Goal: Task Accomplishment & Management: Complete application form

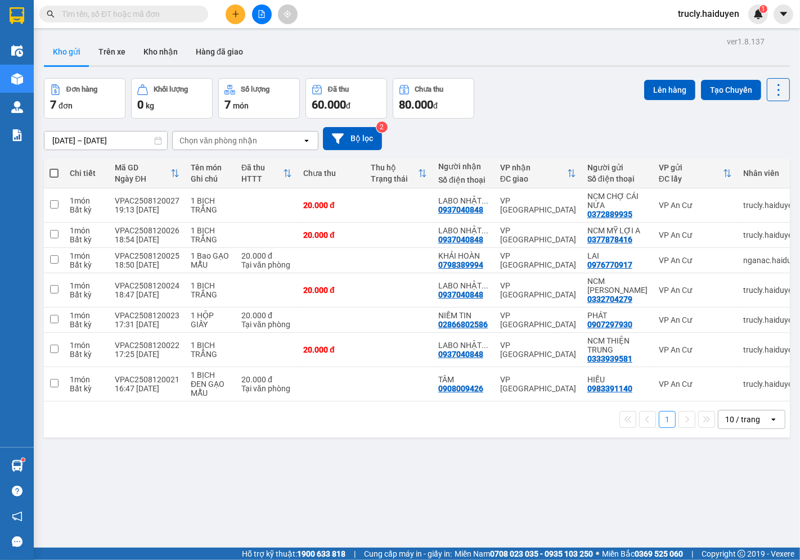
click at [705, 15] on span "trucly.haiduyen" at bounding box center [708, 14] width 79 height 14
click at [701, 33] on span "Đăng xuất" at bounding box center [713, 35] width 55 height 12
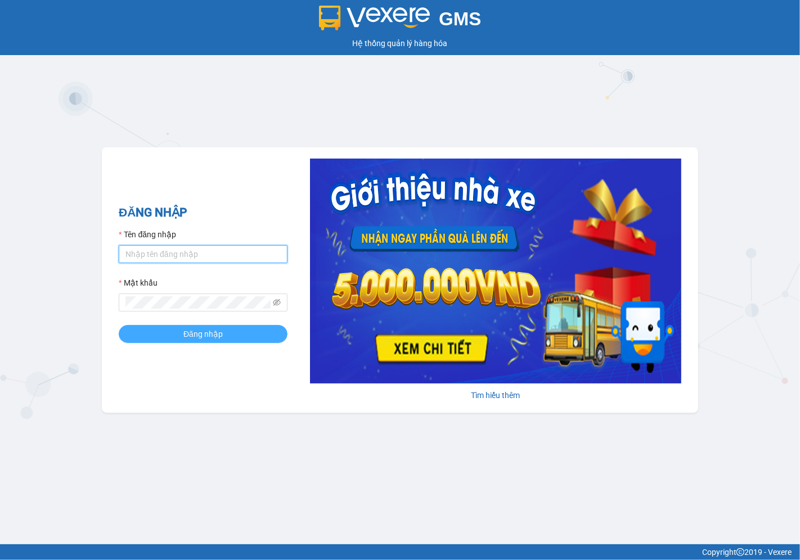
type input "nganac.haiduyen"
click at [195, 335] on span "Đăng nhập" at bounding box center [202, 334] width 39 height 12
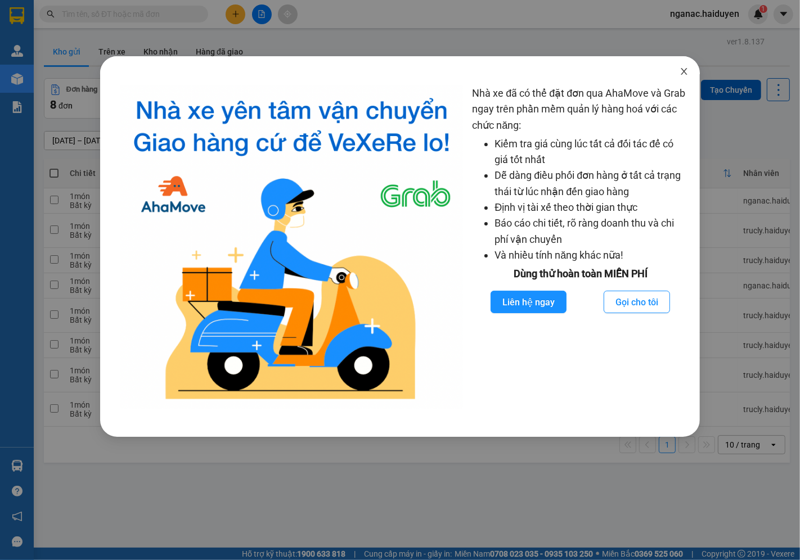
click at [682, 70] on icon "close" at bounding box center [683, 71] width 9 height 9
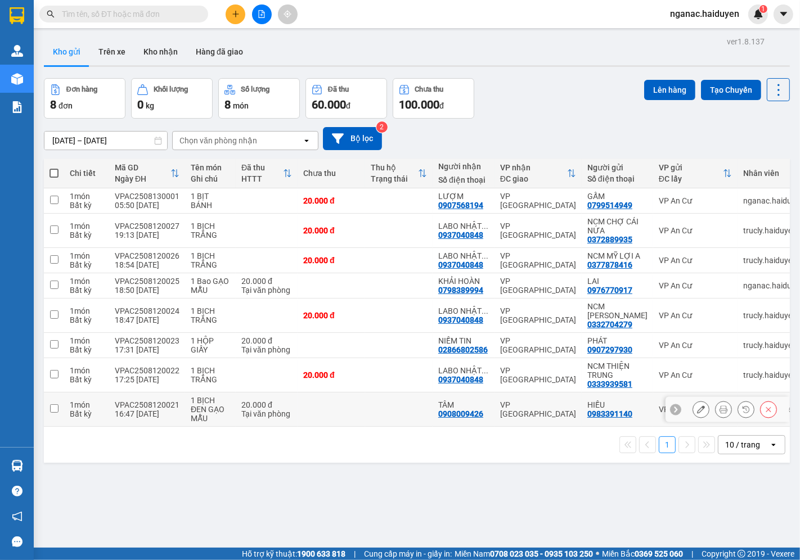
click at [65, 416] on td "1 món Bất kỳ" at bounding box center [86, 409] width 45 height 34
checkbox input "true"
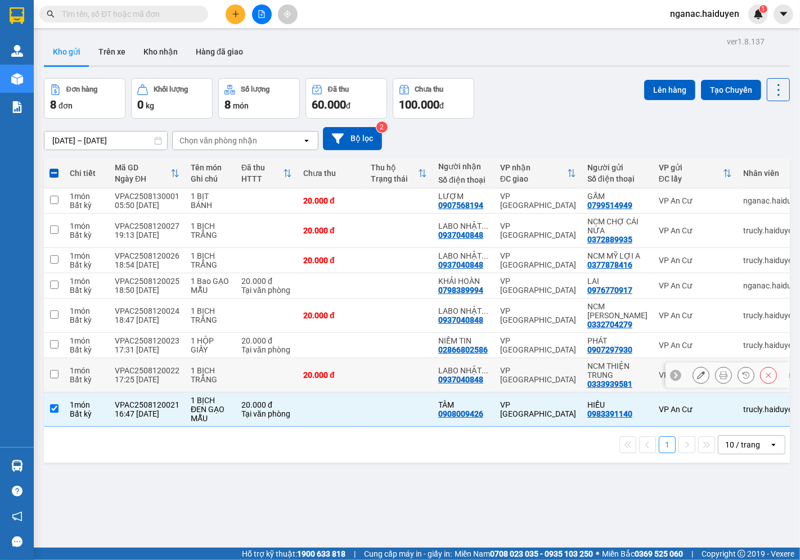
click at [64, 376] on td "1 món Bất kỳ" at bounding box center [86, 375] width 45 height 34
checkbox input "true"
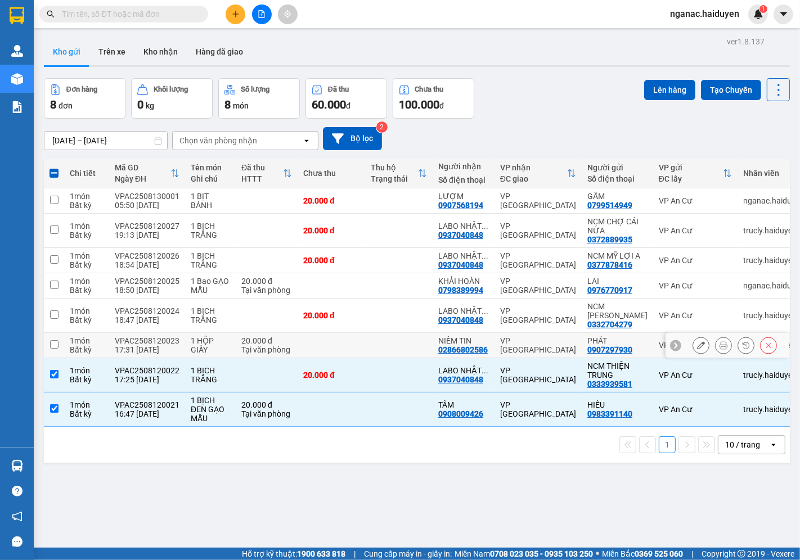
click at [62, 353] on td at bounding box center [54, 345] width 20 height 25
checkbox input "true"
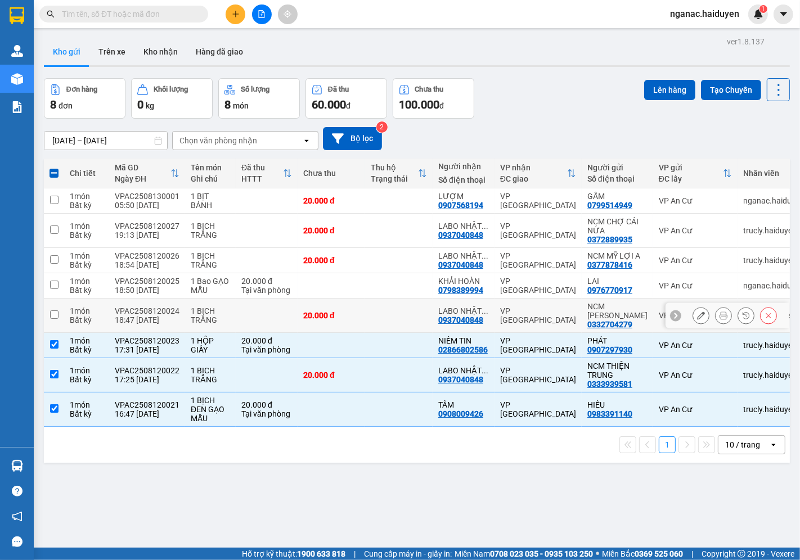
click at [62, 321] on td at bounding box center [54, 316] width 20 height 34
checkbox input "true"
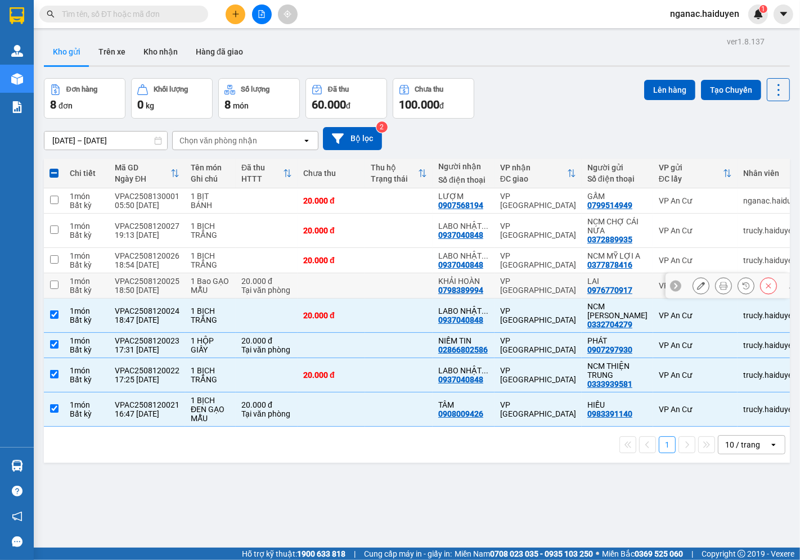
click at [60, 290] on td at bounding box center [54, 285] width 20 height 25
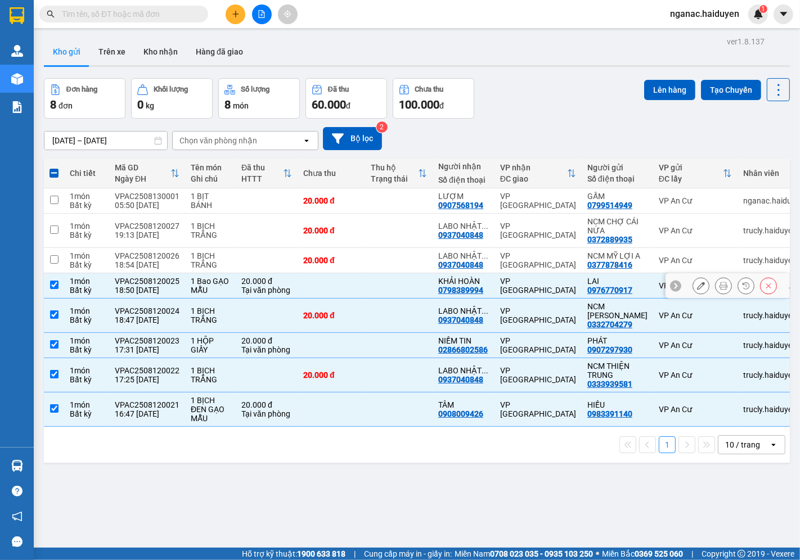
checkbox input "true"
click at [58, 263] on td at bounding box center [54, 260] width 20 height 25
checkbox input "true"
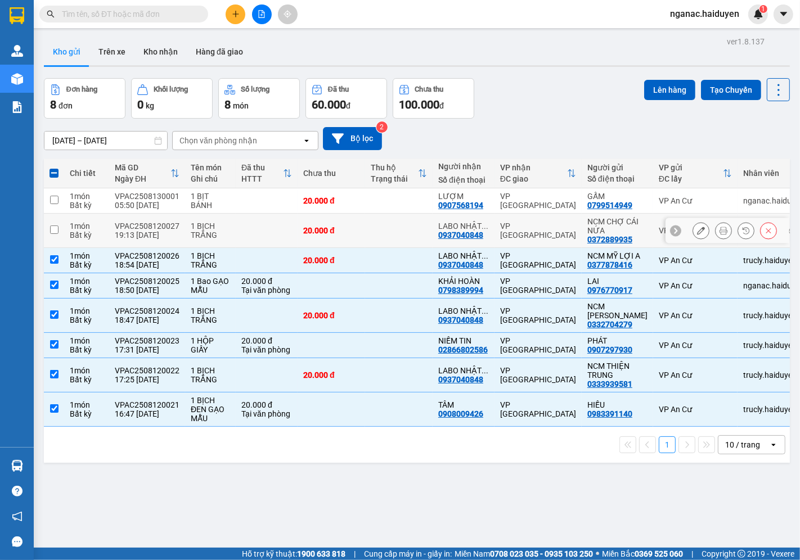
click at [63, 228] on td at bounding box center [54, 231] width 20 height 34
checkbox input "true"
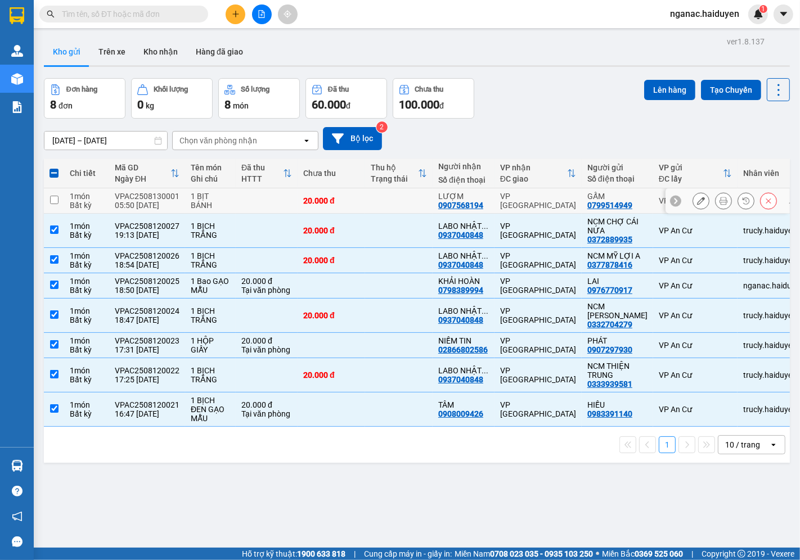
click at [63, 192] on td at bounding box center [54, 200] width 20 height 25
checkbox input "true"
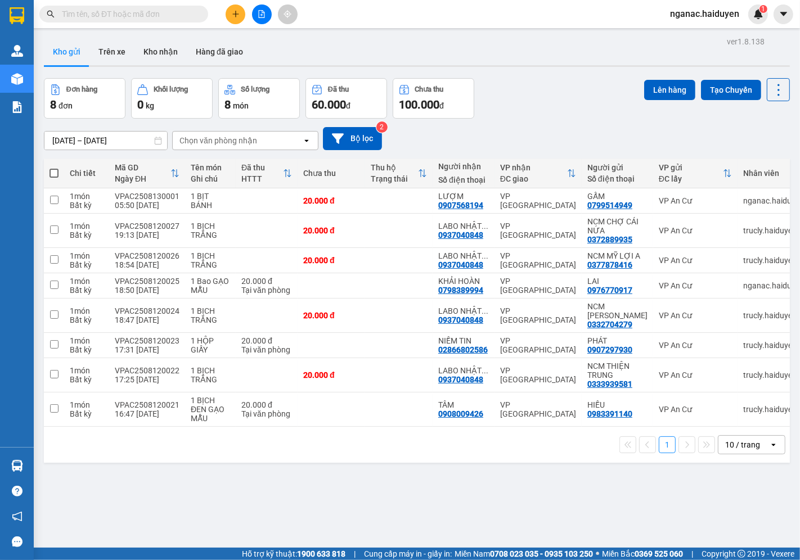
click at [51, 171] on span at bounding box center [53, 173] width 9 height 9
click at [54, 168] on input "checkbox" at bounding box center [54, 168] width 0 height 0
checkbox input "true"
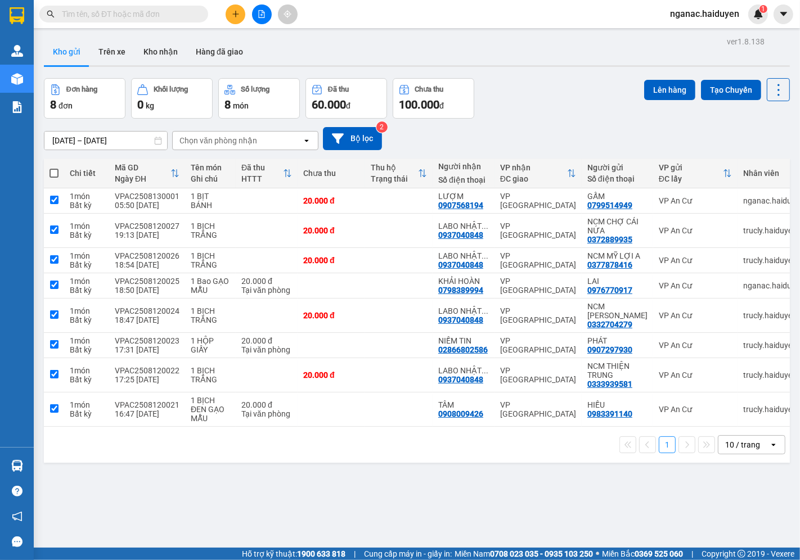
checkbox input "true"
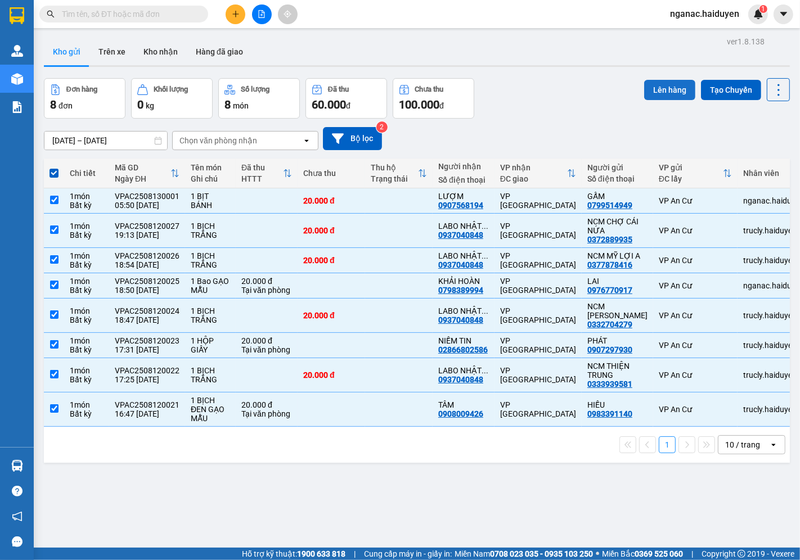
click at [648, 88] on button "Lên hàng" at bounding box center [669, 90] width 51 height 20
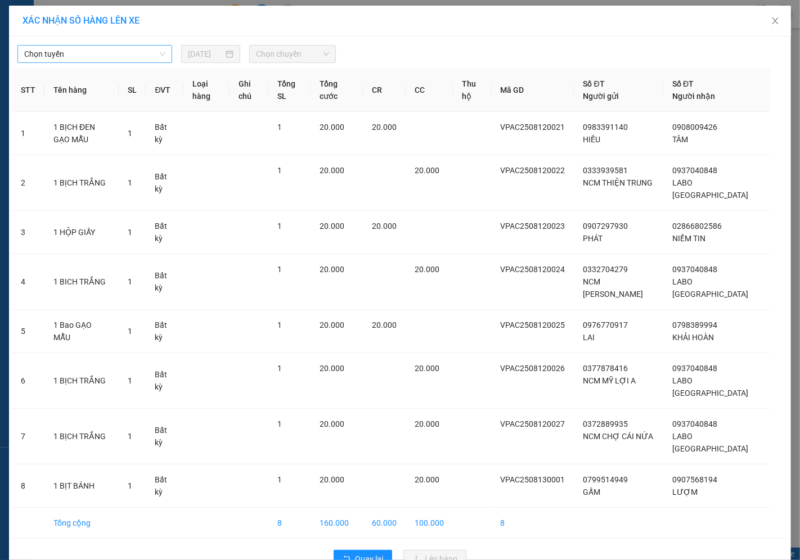
click at [111, 55] on span "Chọn tuyến" at bounding box center [94, 54] width 141 height 17
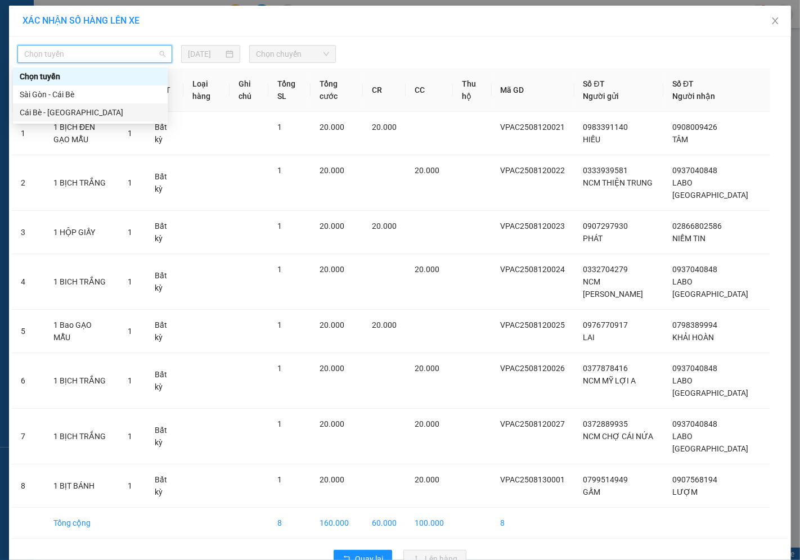
click at [105, 110] on div "Cái Bè - Sài Gòn" at bounding box center [90, 112] width 141 height 12
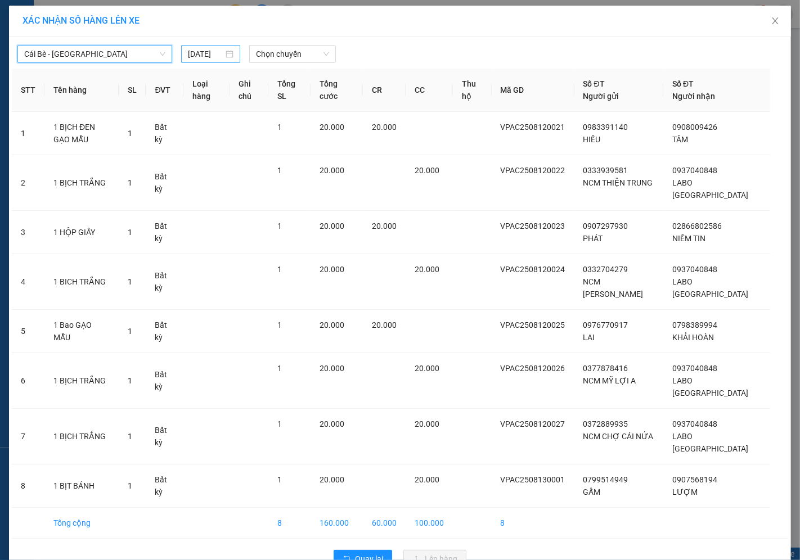
click at [191, 53] on input "13/08/2025" at bounding box center [205, 54] width 35 height 12
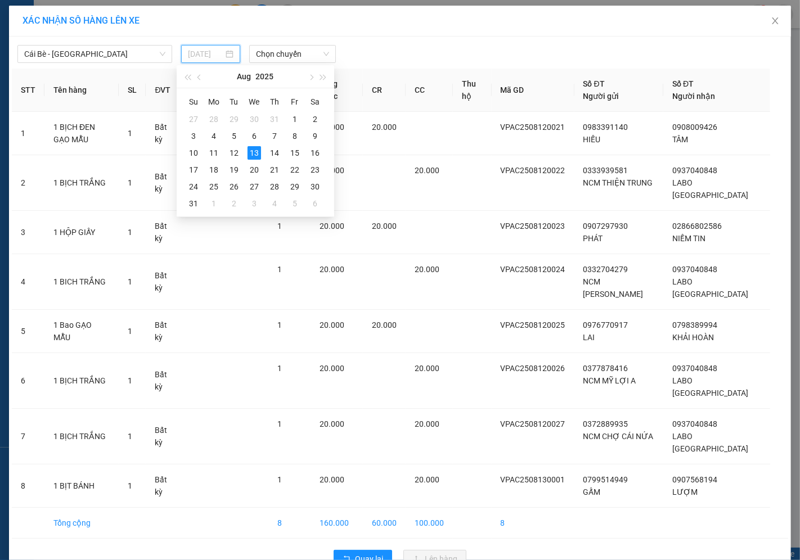
type input "13/08/2025"
click at [251, 150] on div "13" at bounding box center [253, 152] width 13 height 13
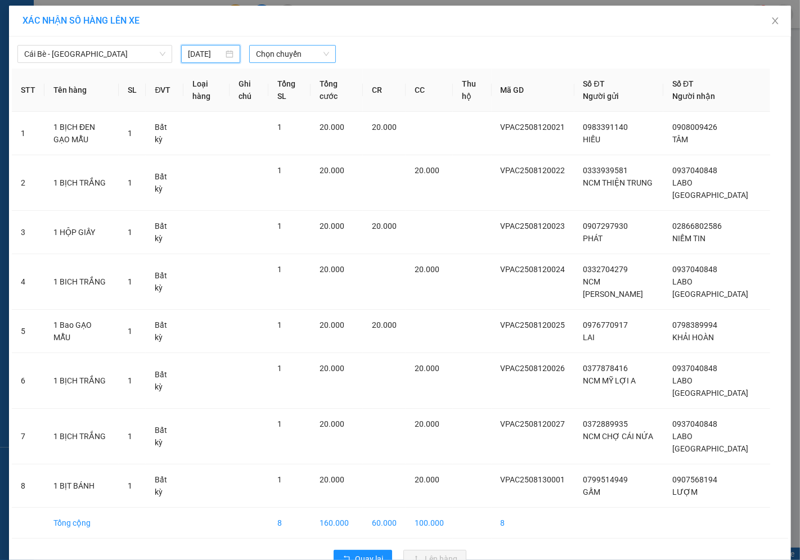
click at [265, 51] on span "Chọn chuyến" at bounding box center [292, 54] width 73 height 17
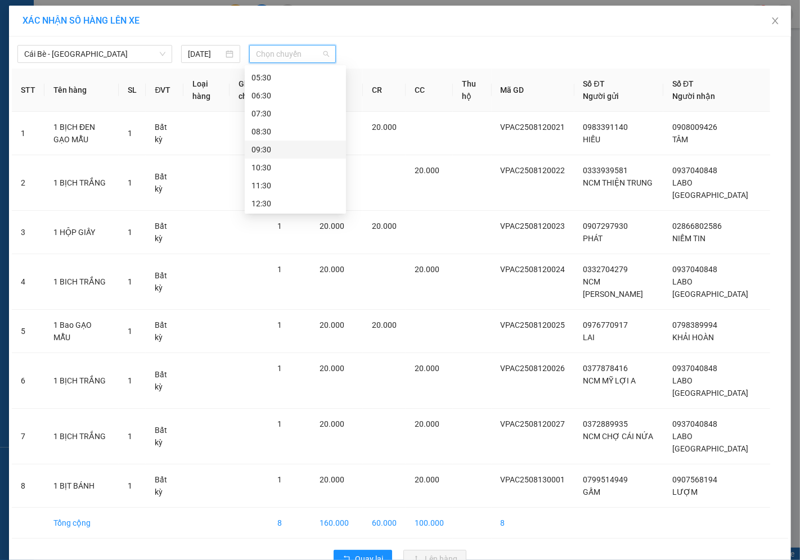
scroll to position [62, 0]
click at [278, 152] on div "06:30" at bounding box center [295, 158] width 88 height 12
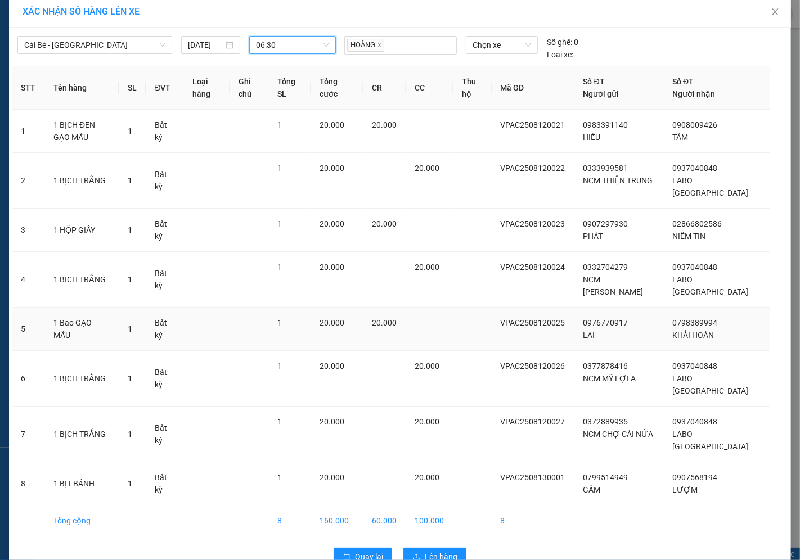
scroll to position [36, 0]
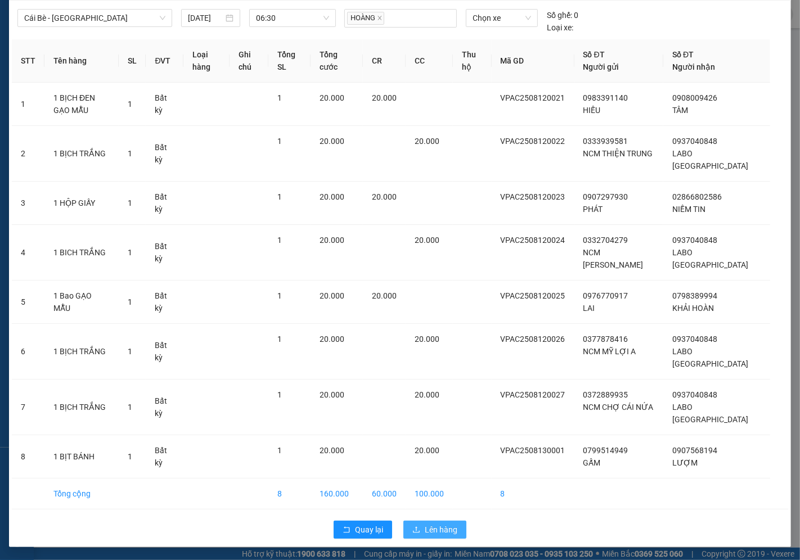
click at [430, 524] on span "Lên hàng" at bounding box center [441, 530] width 33 height 12
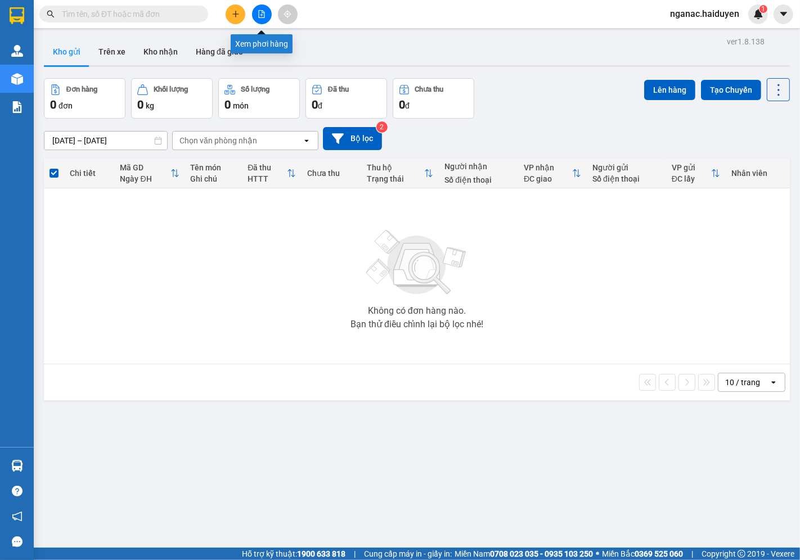
click at [260, 12] on icon "file-add" at bounding box center [262, 14] width 8 height 8
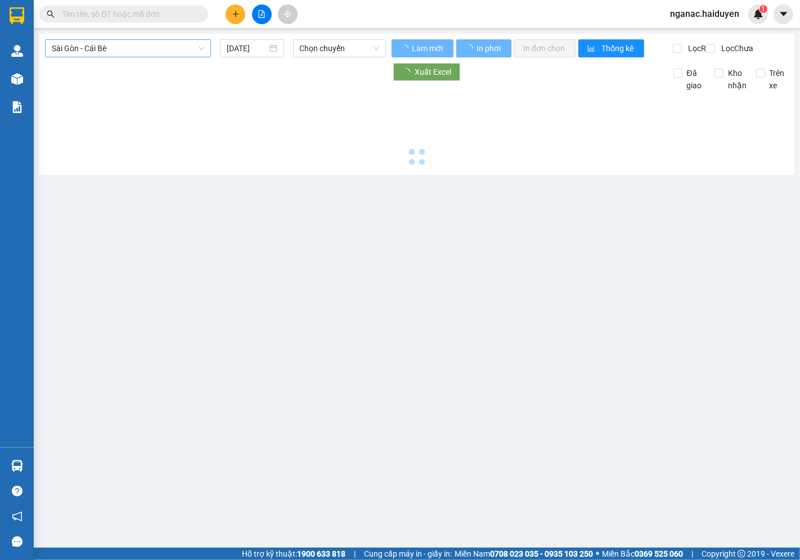
type input "13/08/2025"
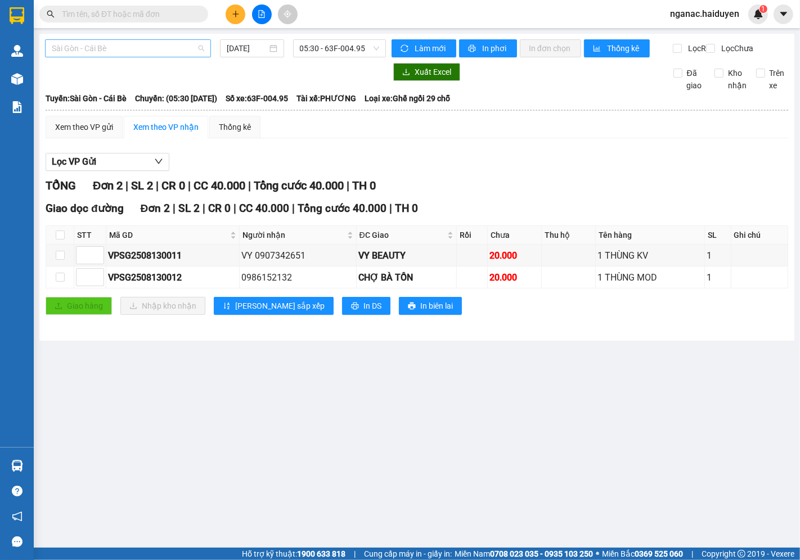
click at [129, 48] on span "Sài Gòn - Cái Bè" at bounding box center [128, 48] width 152 height 17
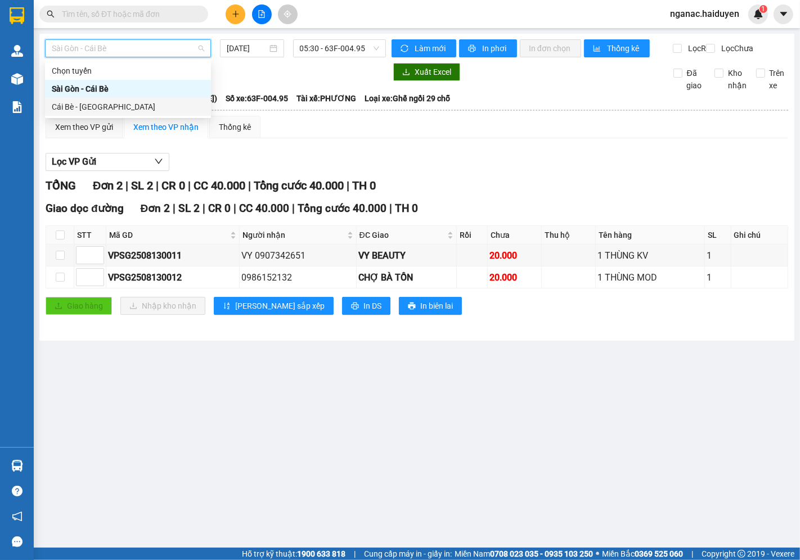
click at [118, 105] on div "Cái Bè - Sài Gòn" at bounding box center [128, 107] width 152 height 12
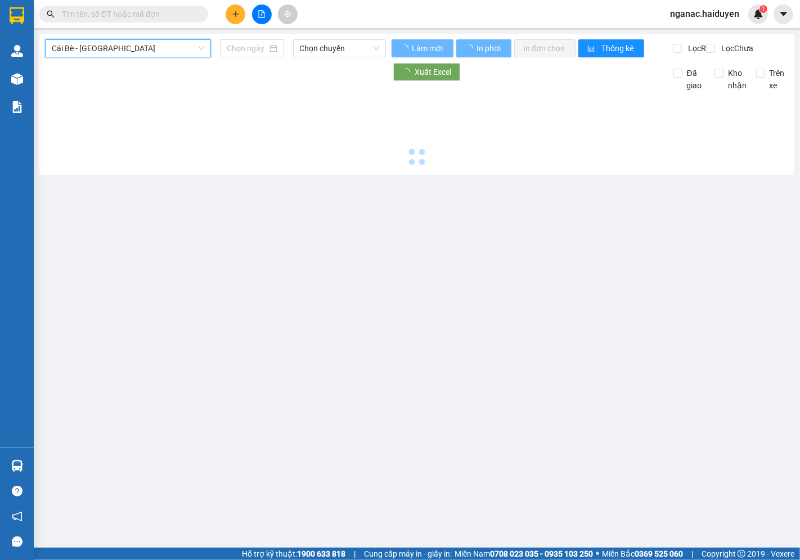
type input "13/08/2025"
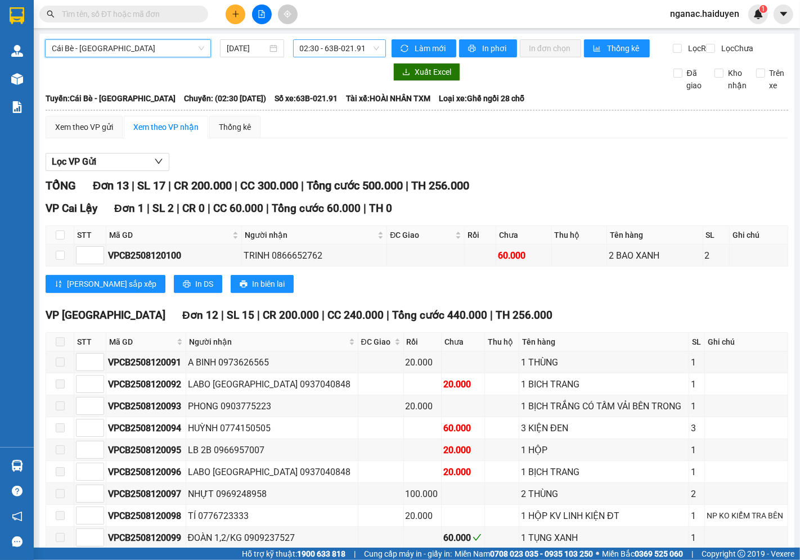
click at [325, 47] on span "02:30 - 63B-021.91" at bounding box center [339, 48] width 79 height 17
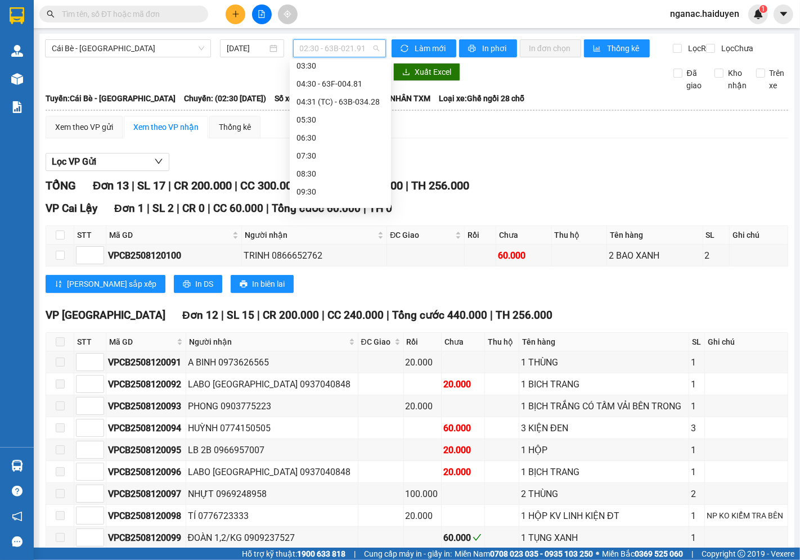
scroll to position [125, 0]
click at [325, 88] on div "06:30" at bounding box center [340, 90] width 88 height 12
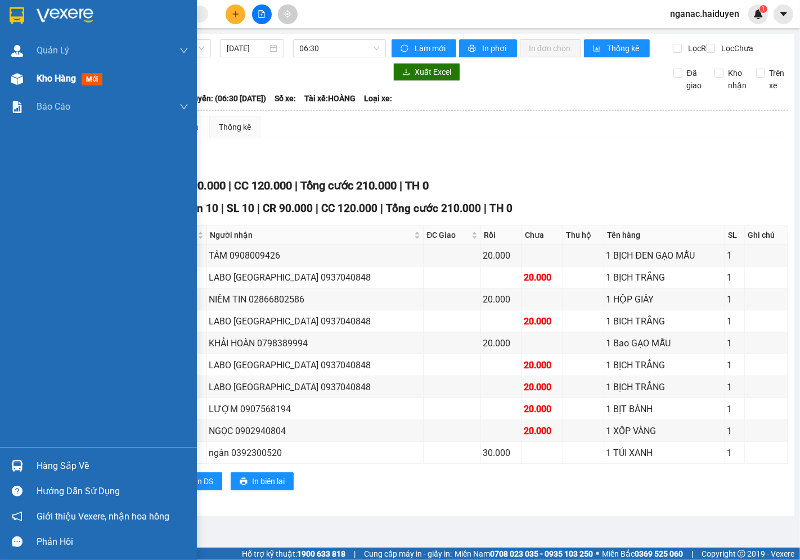
click at [35, 78] on div "Kho hàng mới" at bounding box center [98, 79] width 197 height 28
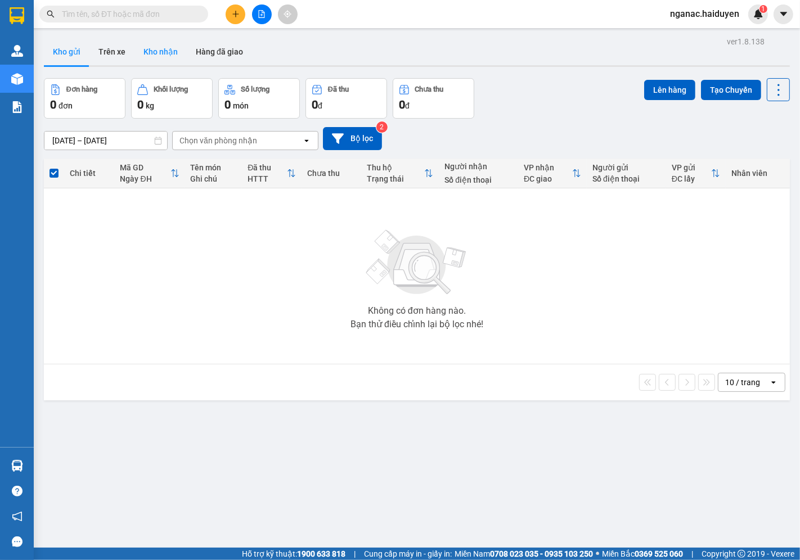
click at [165, 51] on button "Kho nhận" at bounding box center [160, 51] width 52 height 27
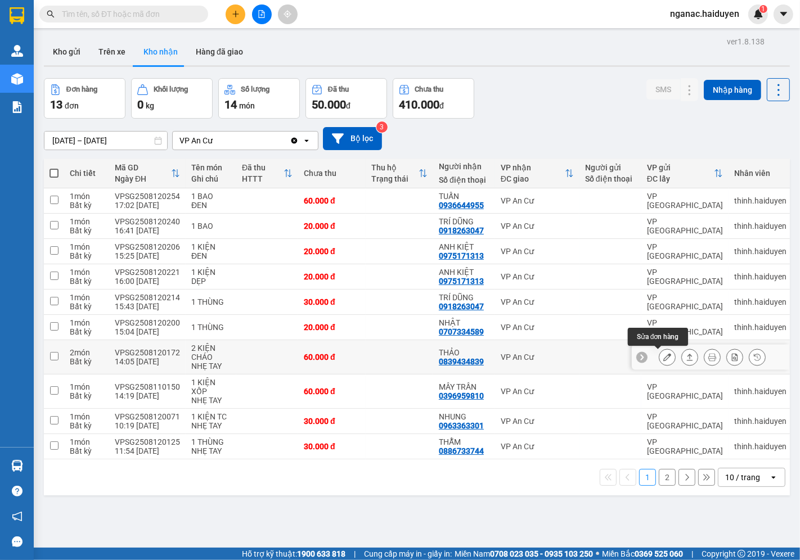
click at [663, 358] on icon at bounding box center [667, 357] width 8 height 8
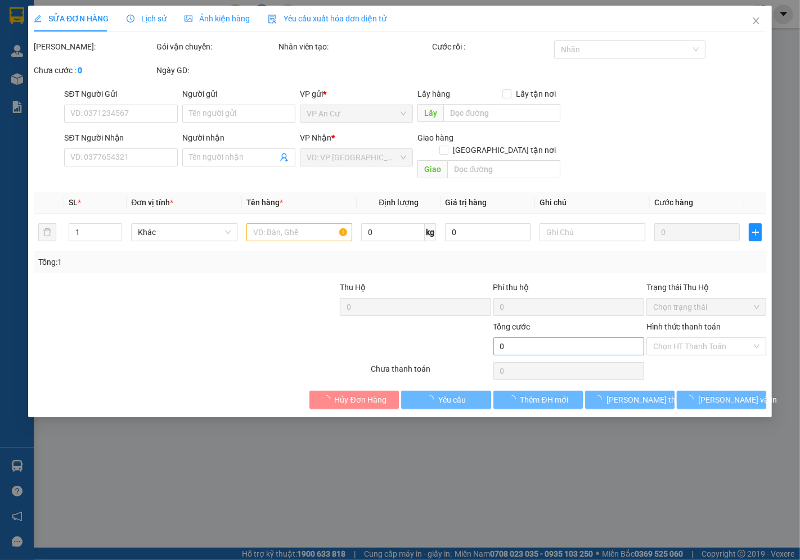
type input "0839434839"
type input "THẢO"
type input "60.000"
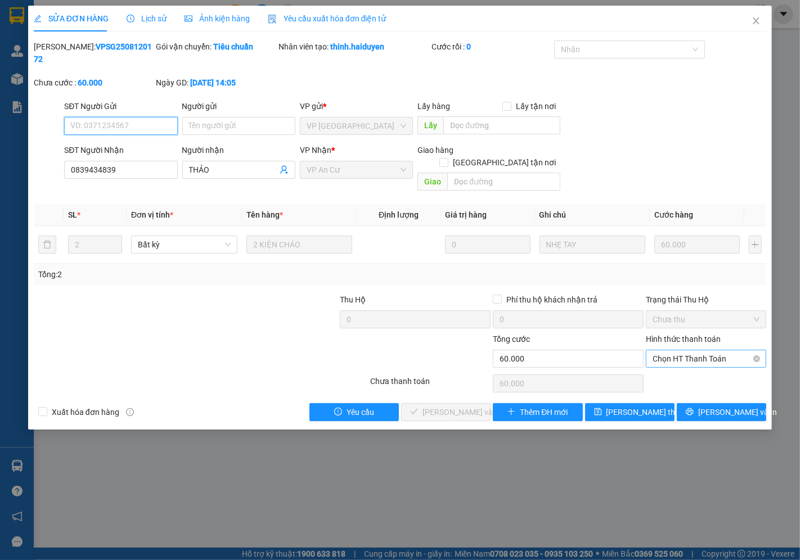
click at [678, 350] on span "Chọn HT Thanh Toán" at bounding box center [705, 358] width 107 height 17
click at [679, 358] on div "Tại văn phòng" at bounding box center [706, 356] width 107 height 12
type input "0"
click at [430, 406] on span "Lưu và Giao hàng" at bounding box center [476, 412] width 108 height 12
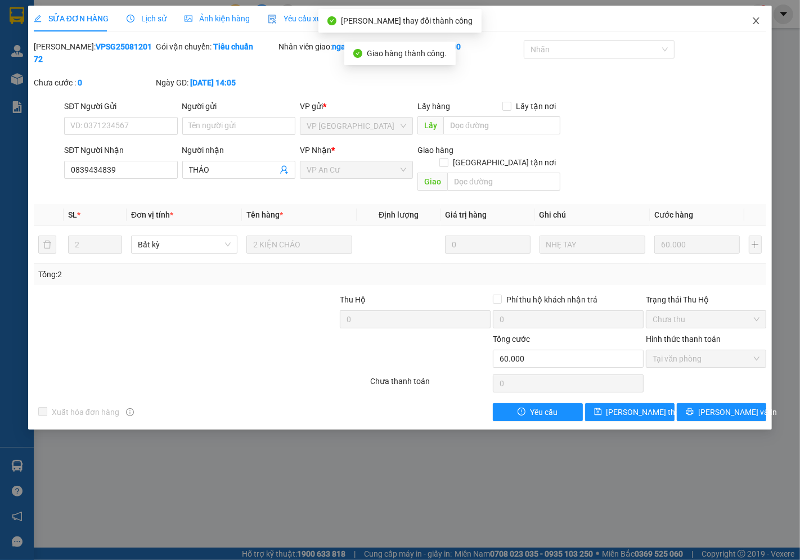
click at [752, 21] on icon "close" at bounding box center [755, 20] width 9 height 9
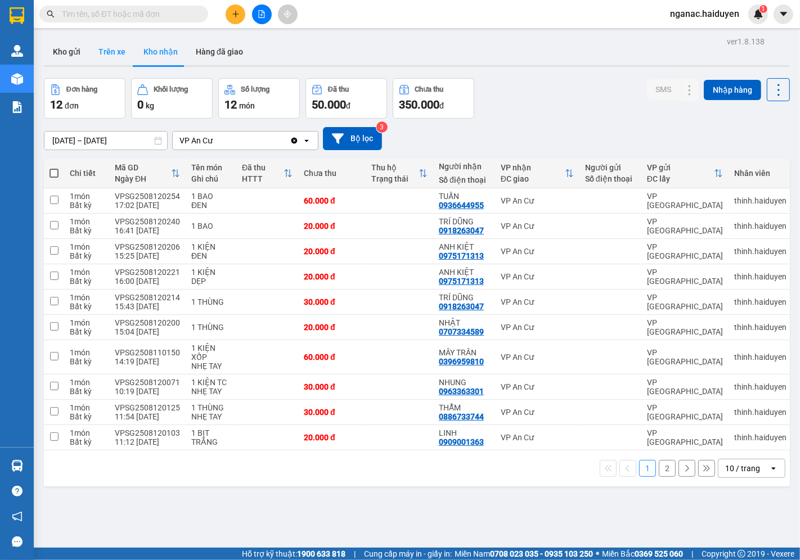
click at [110, 52] on button "Trên xe" at bounding box center [111, 51] width 45 height 27
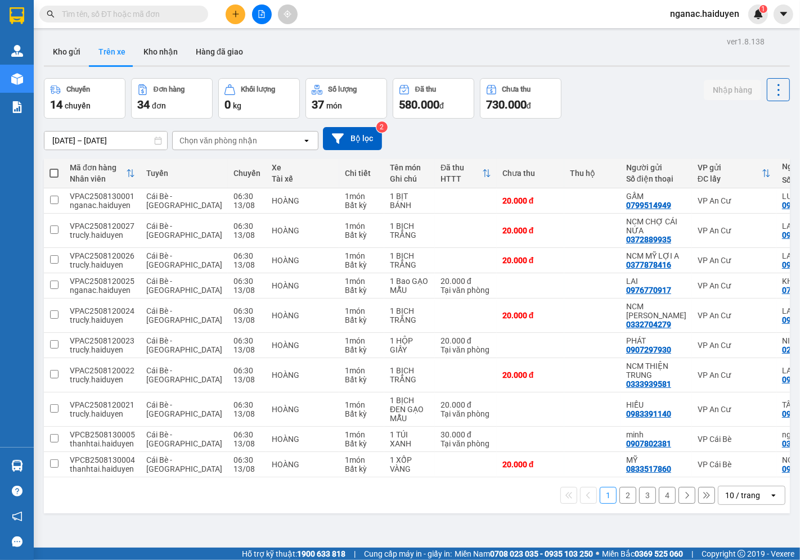
click at [213, 139] on div "Chọn văn phòng nhận" at bounding box center [218, 140] width 78 height 11
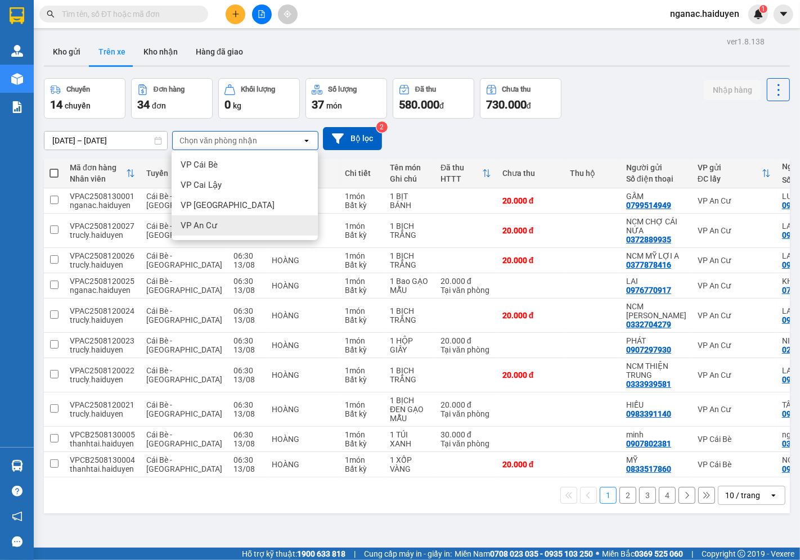
click at [215, 223] on span "VP An Cư" at bounding box center [199, 225] width 37 height 11
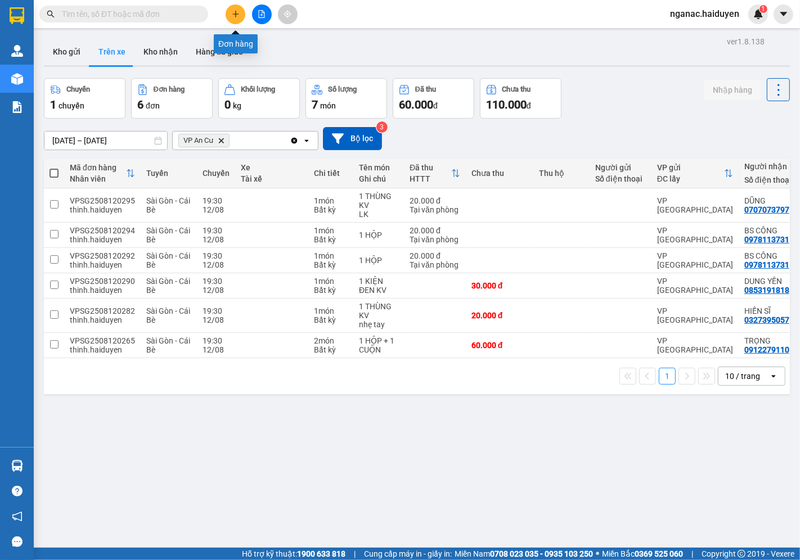
click at [234, 13] on icon "plus" at bounding box center [235, 13] width 6 height 1
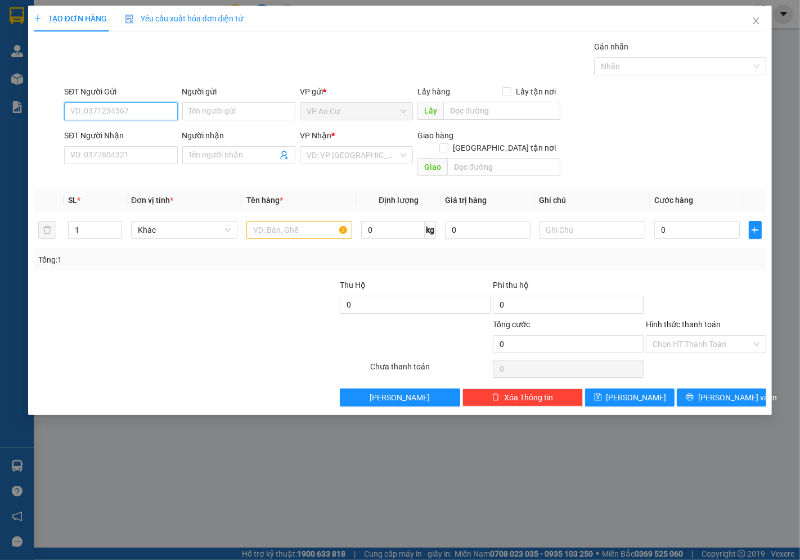
click at [87, 115] on input "SĐT Người Gửi" at bounding box center [120, 111] width 113 height 18
click at [118, 133] on div "0908000909 - VƯƠNG" at bounding box center [121, 134] width 100 height 12
type input "0908000909"
type input "VƯƠNG"
type input "0388420122"
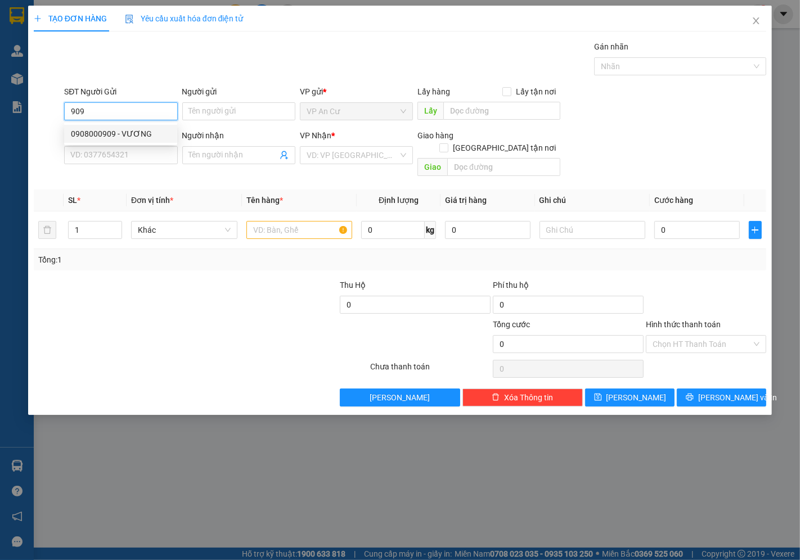
type input "VINH"
type input "40.000"
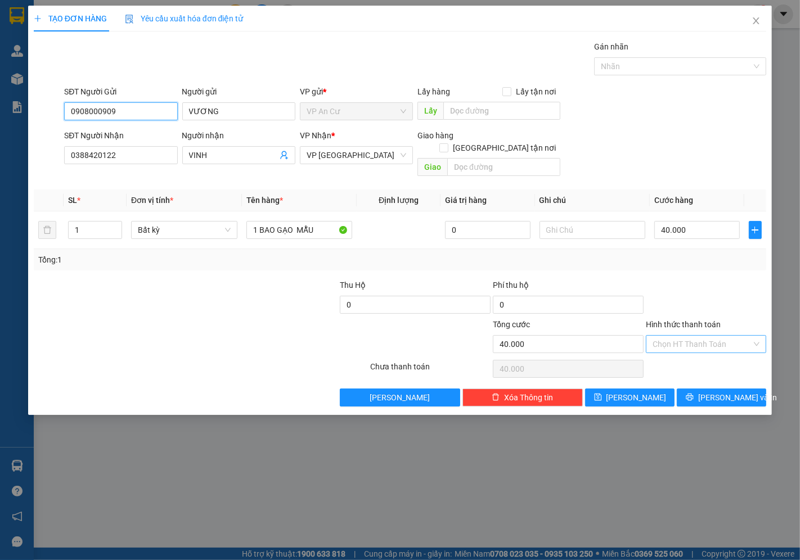
type input "0908000909"
click at [694, 336] on input "Hình thức thanh toán" at bounding box center [701, 344] width 99 height 17
click at [695, 351] on div "Tại văn phòng" at bounding box center [706, 354] width 107 height 12
type input "0"
click at [693, 394] on icon "printer" at bounding box center [688, 397] width 7 height 7
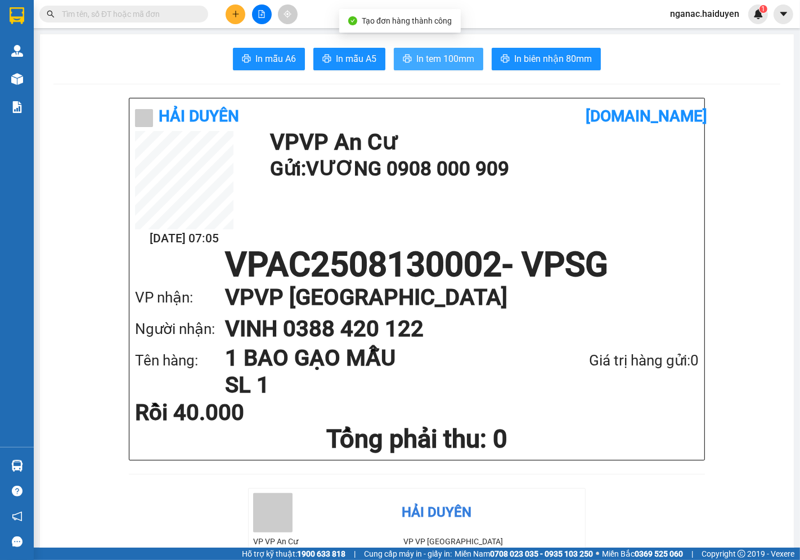
click at [426, 58] on span "In tem 100mm" at bounding box center [445, 59] width 58 height 14
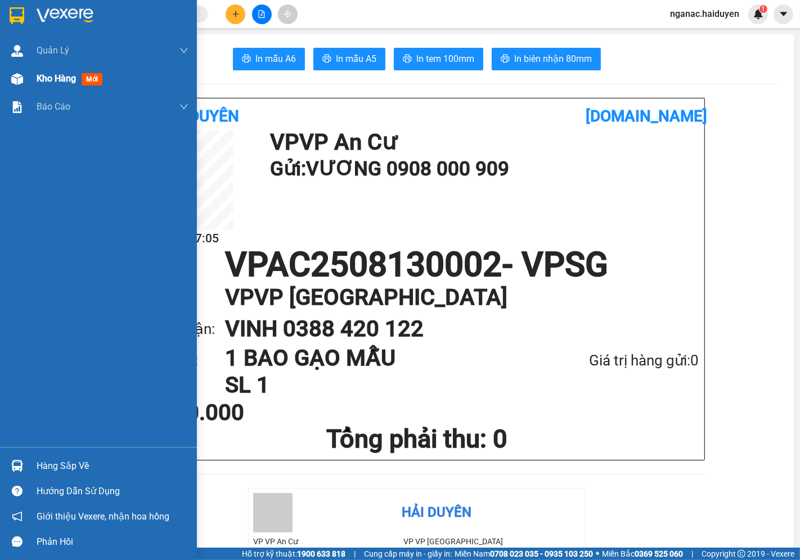
click at [35, 78] on div "Kho hàng mới" at bounding box center [98, 79] width 197 height 28
